Goal: Transaction & Acquisition: Purchase product/service

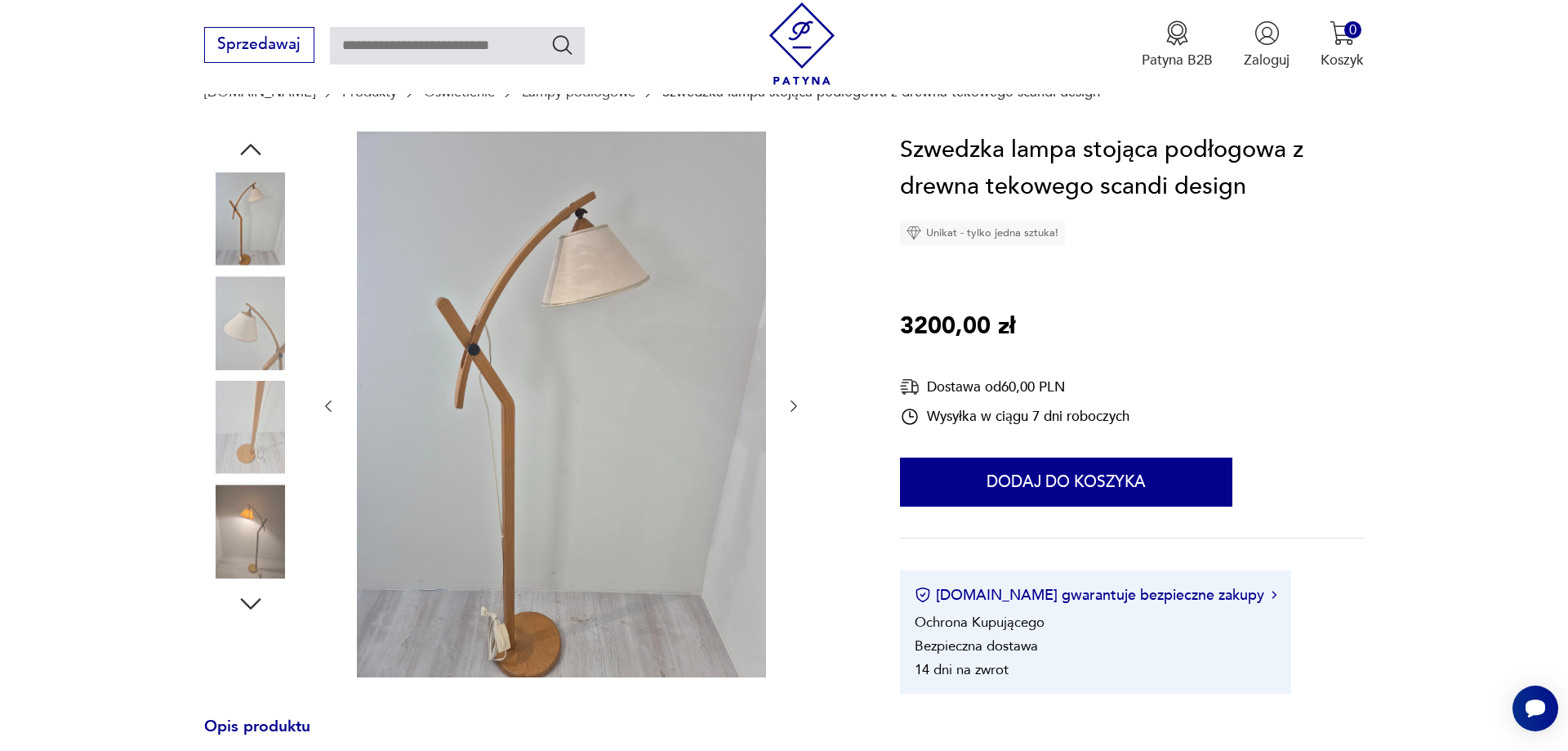
click at [255, 404] on img at bounding box center [251, 427] width 93 height 93
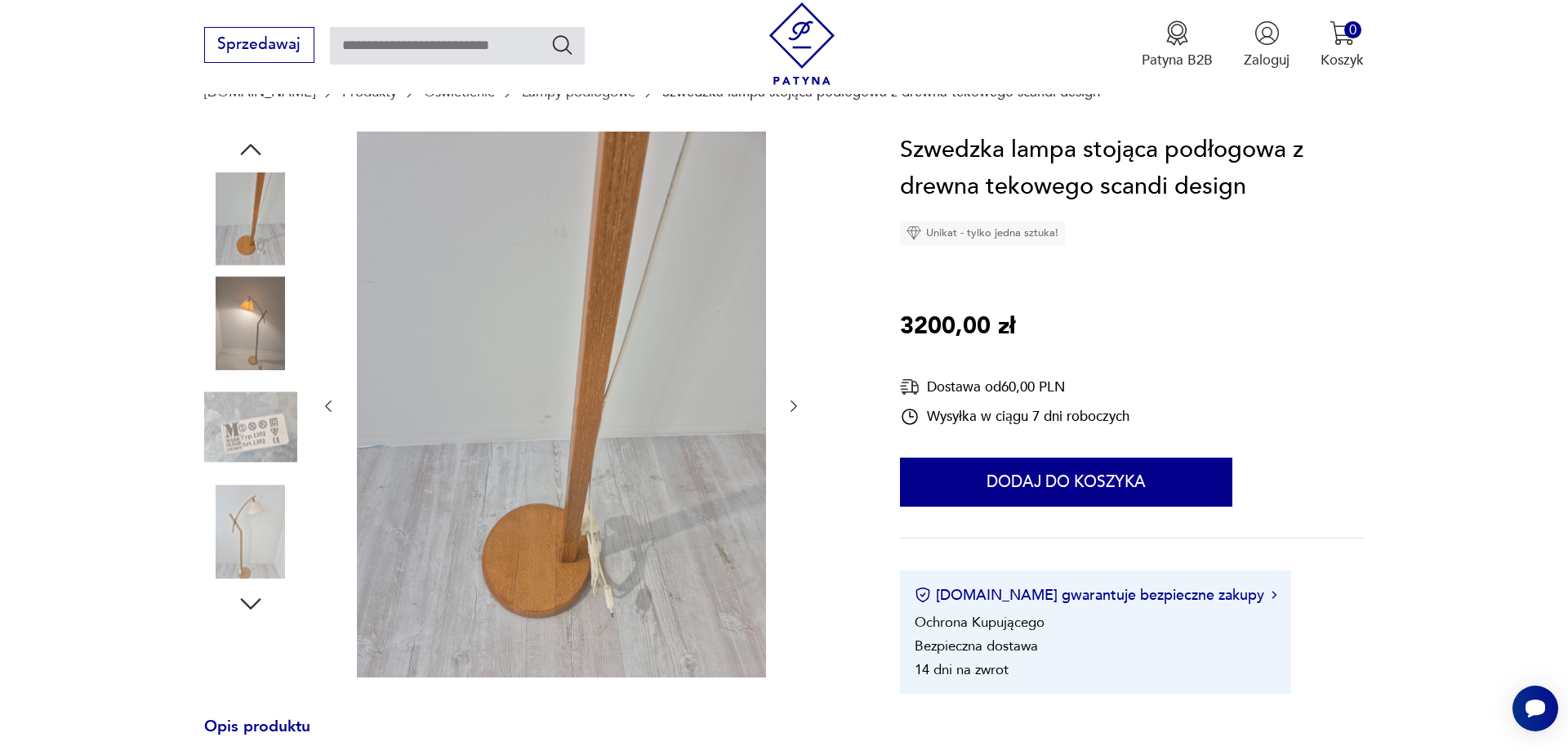
click at [252, 510] on img at bounding box center [251, 531] width 93 height 93
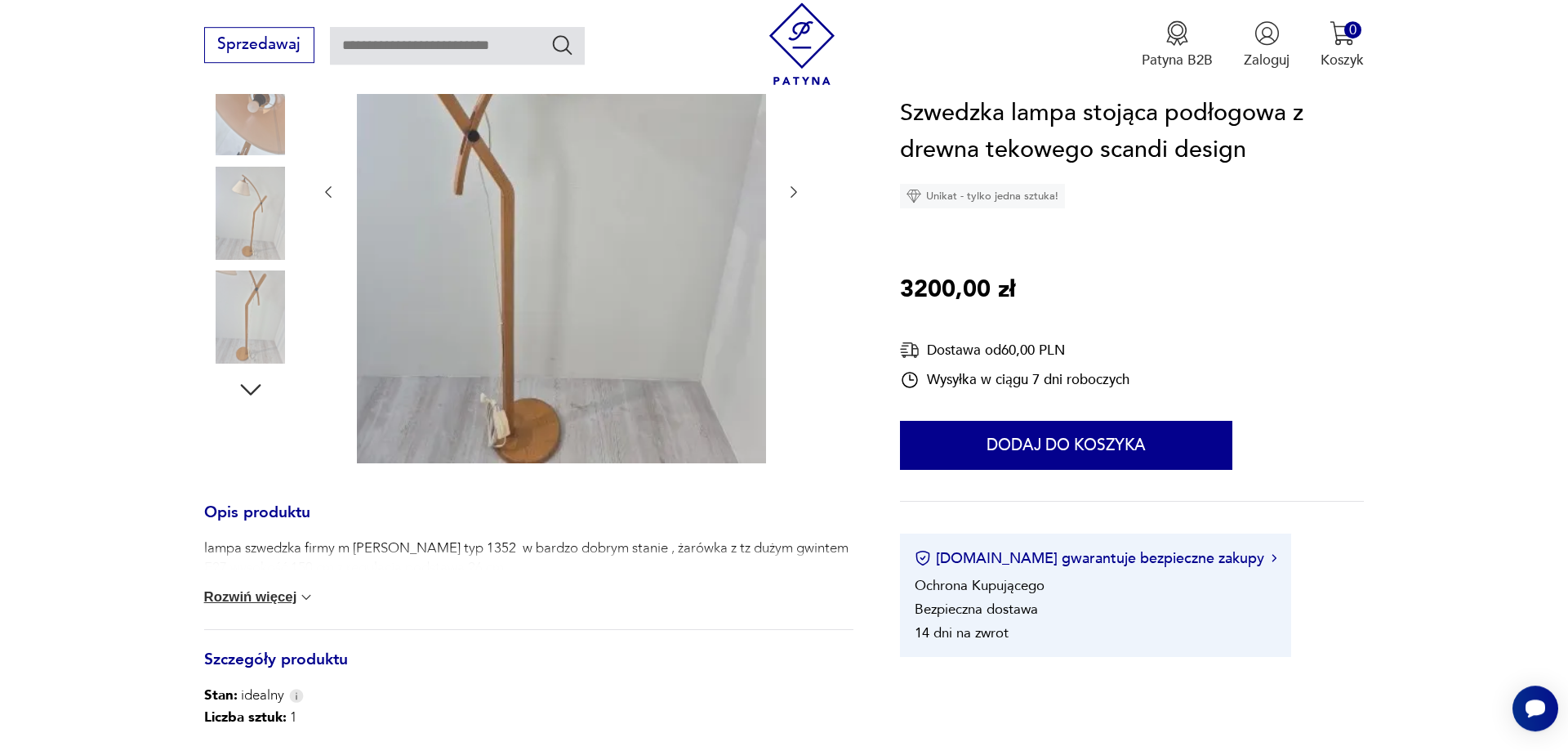
scroll to position [417, 0]
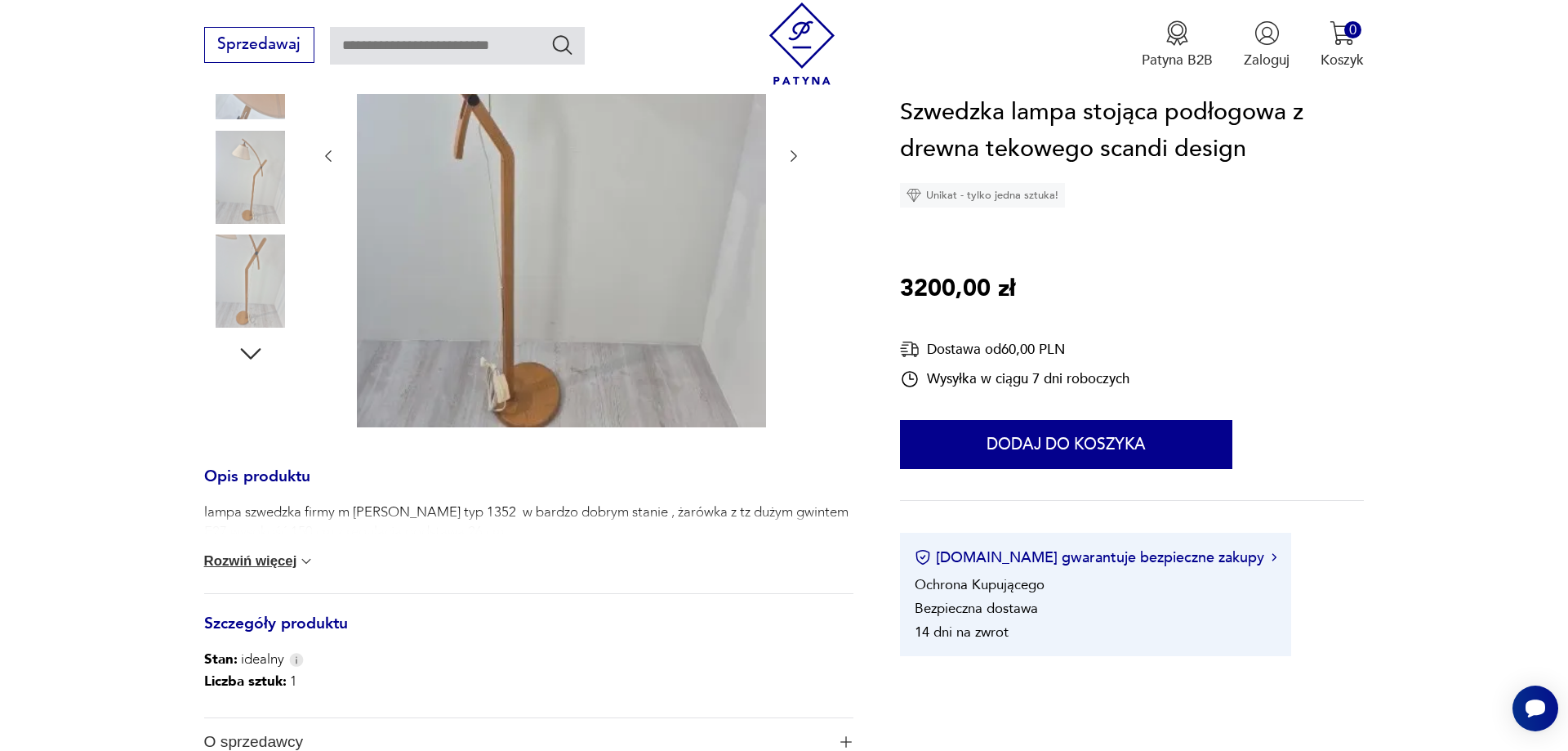
click at [280, 563] on button "Rozwiń więcej" at bounding box center [260, 560] width 111 height 16
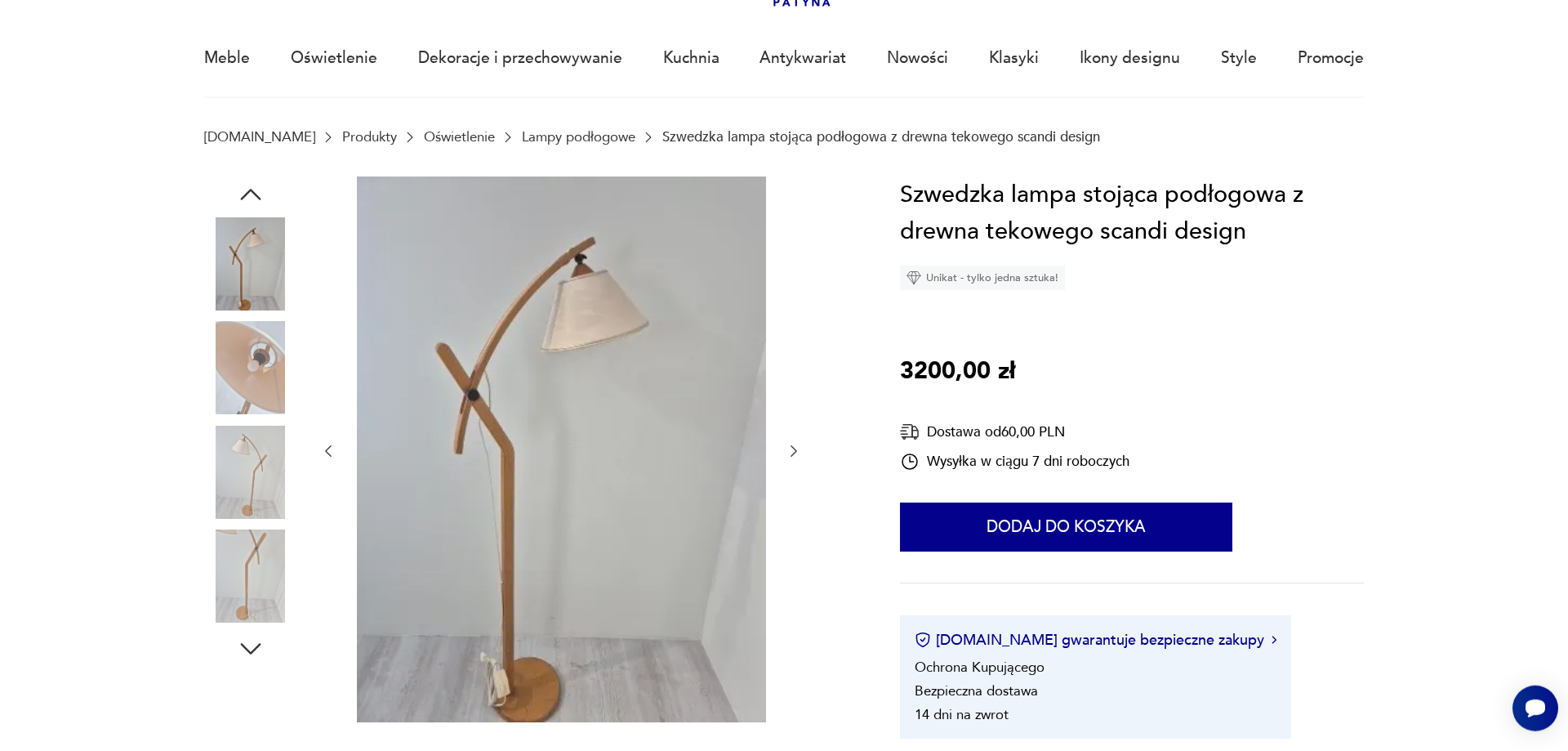
scroll to position [83, 0]
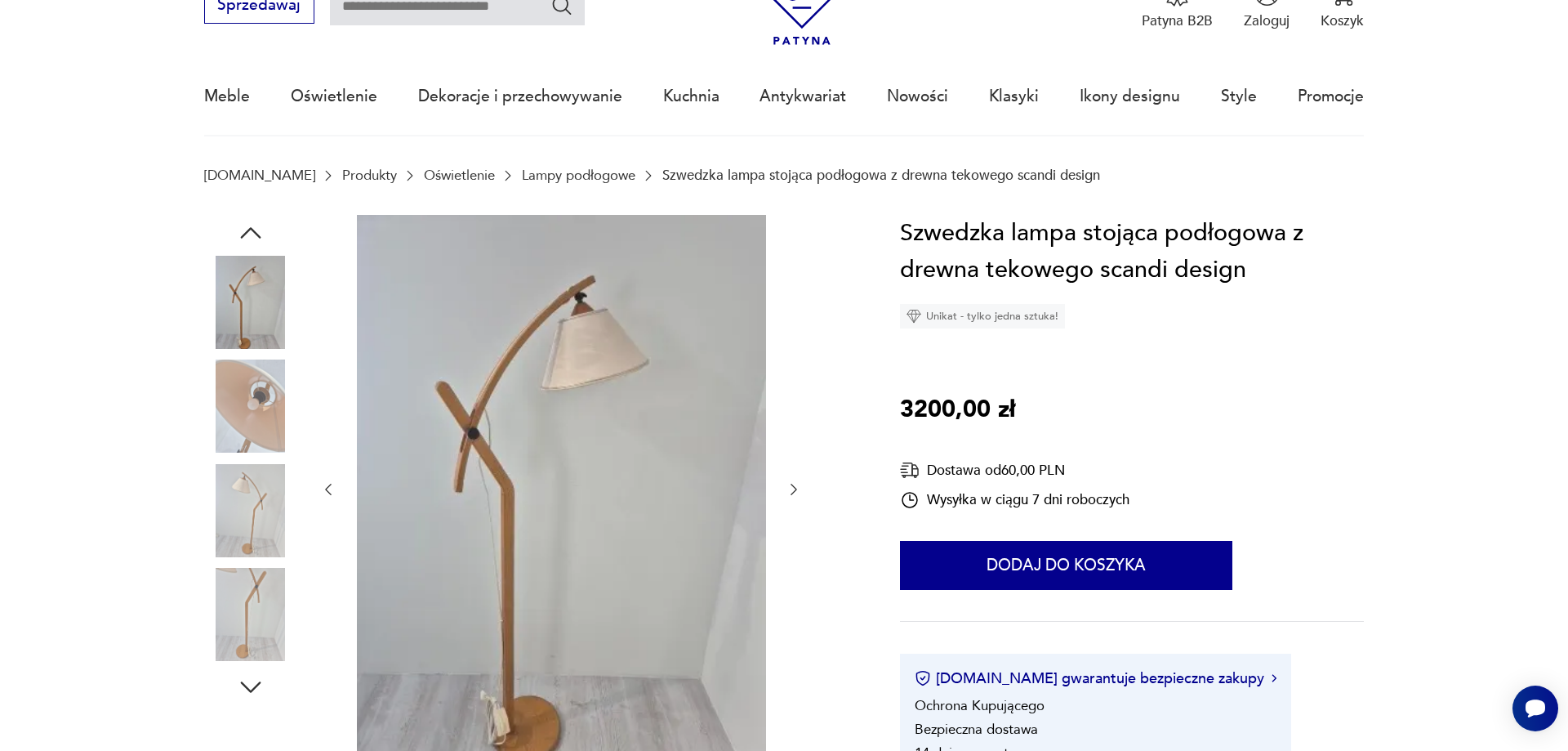
click at [501, 484] on img at bounding box center [561, 488] width 409 height 546
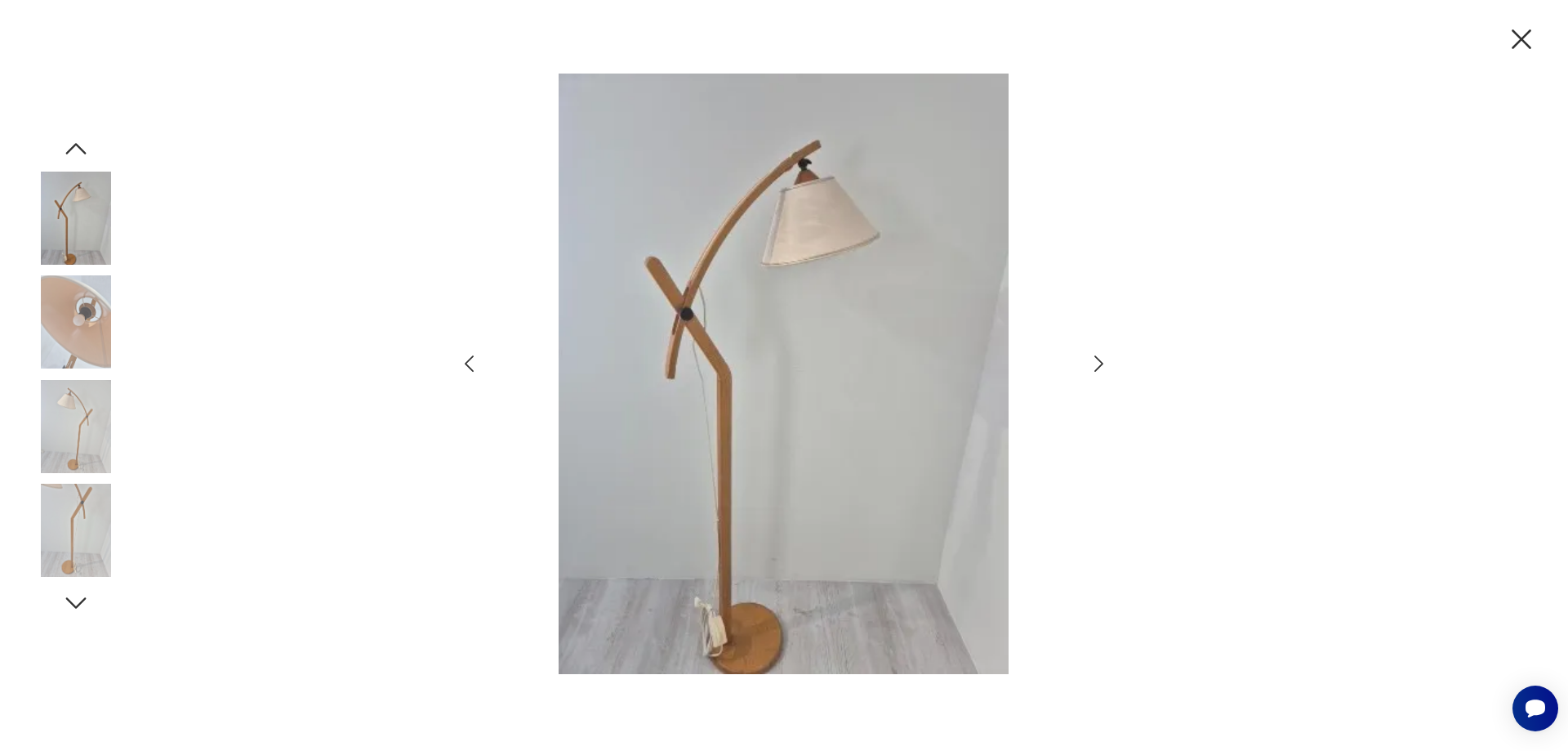
click at [697, 383] on img at bounding box center [784, 374] width 567 height 601
click at [87, 419] on img at bounding box center [76, 427] width 93 height 93
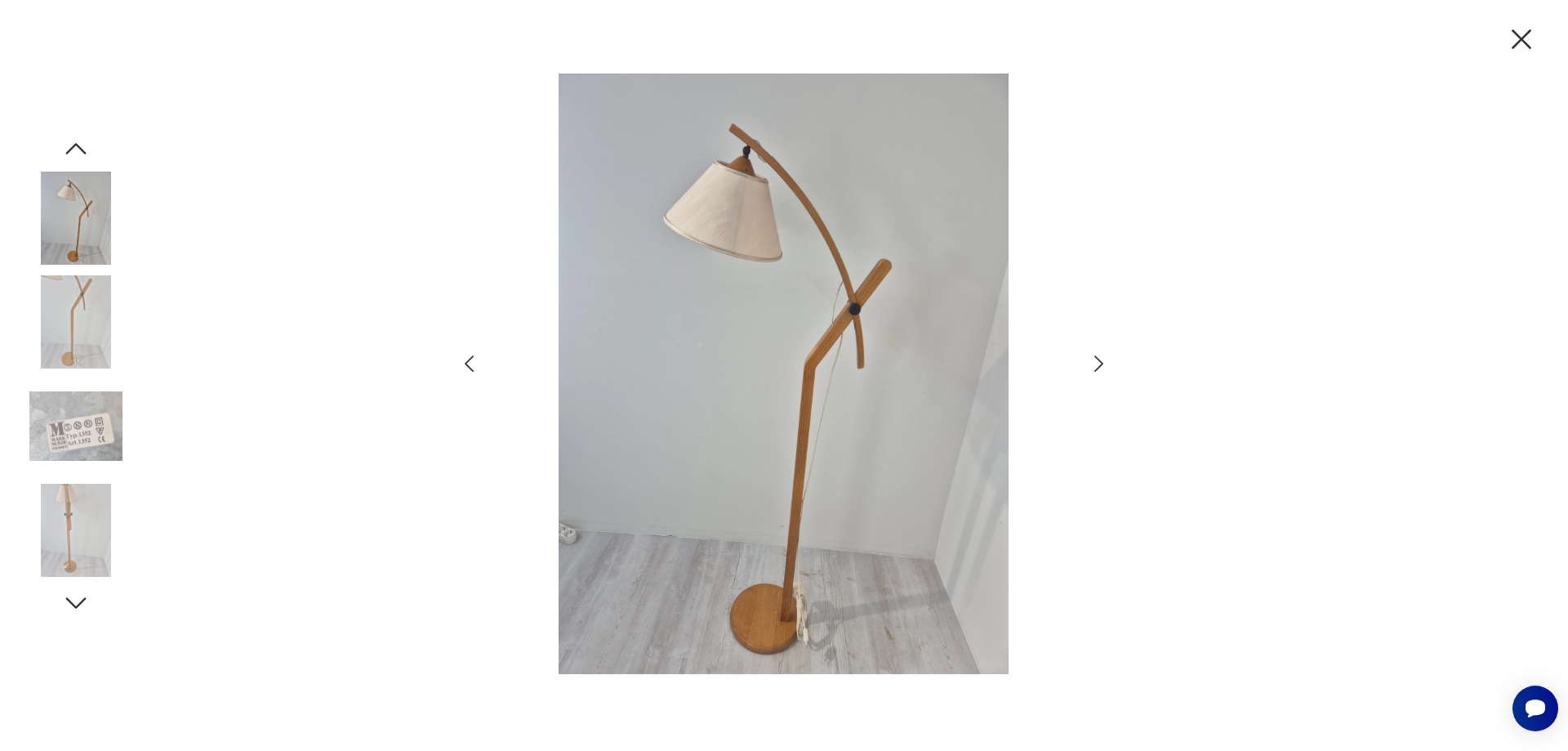
click at [64, 522] on img at bounding box center [76, 531] width 93 height 93
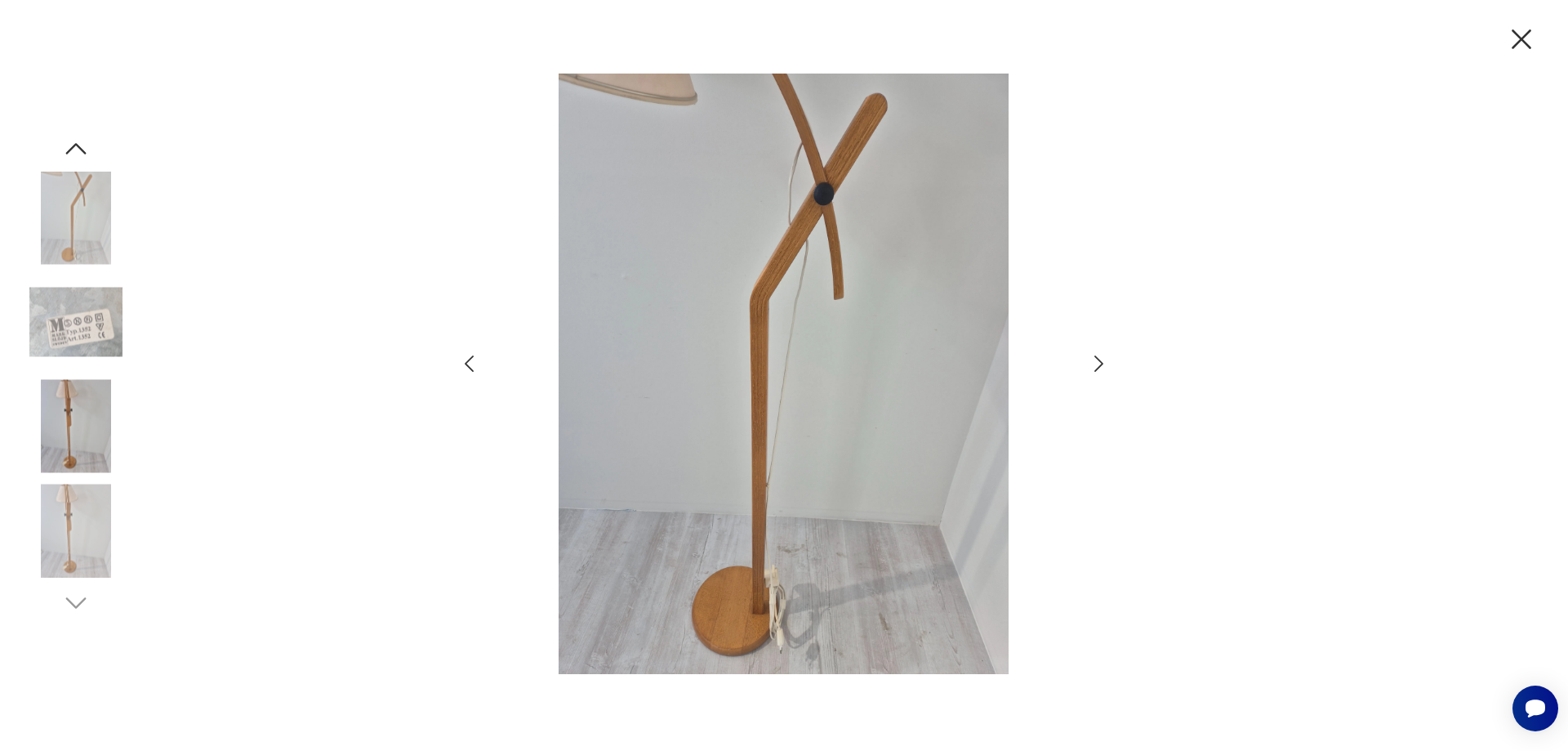
click at [83, 311] on img at bounding box center [76, 322] width 93 height 93
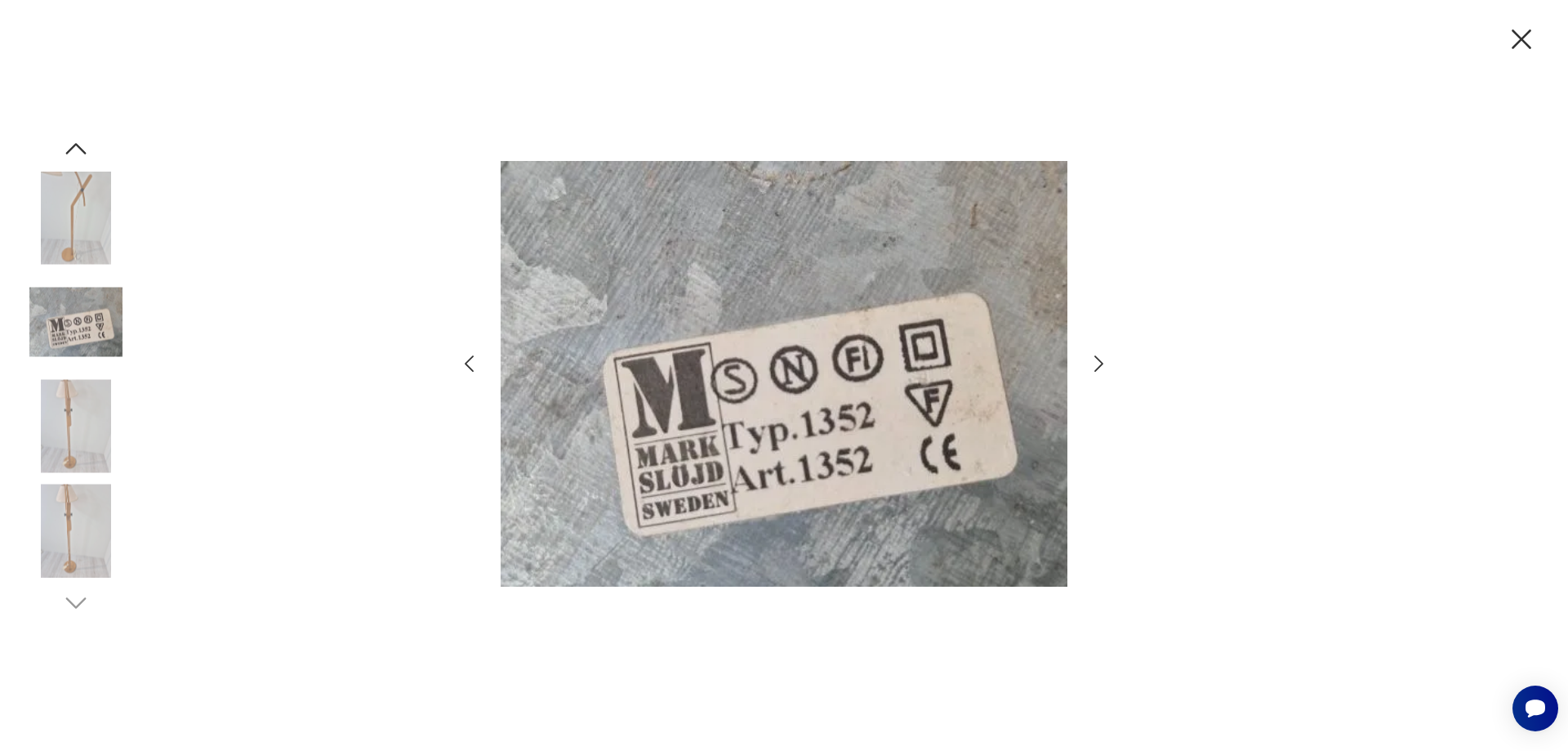
click at [70, 423] on img at bounding box center [76, 427] width 93 height 93
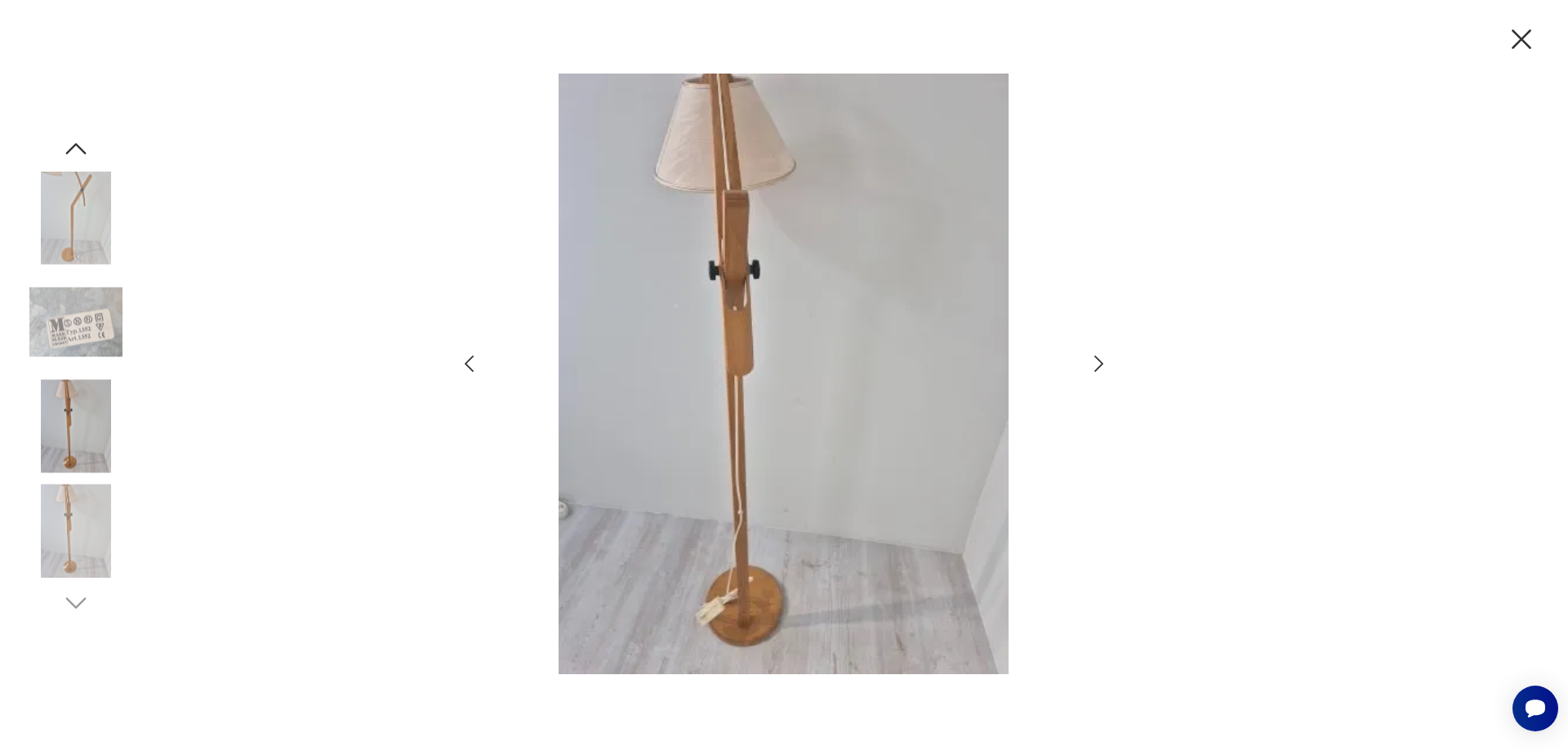
click at [78, 536] on img at bounding box center [76, 531] width 93 height 93
click at [92, 232] on img at bounding box center [76, 219] width 93 height 93
